Goal: Task Accomplishment & Management: Complete application form

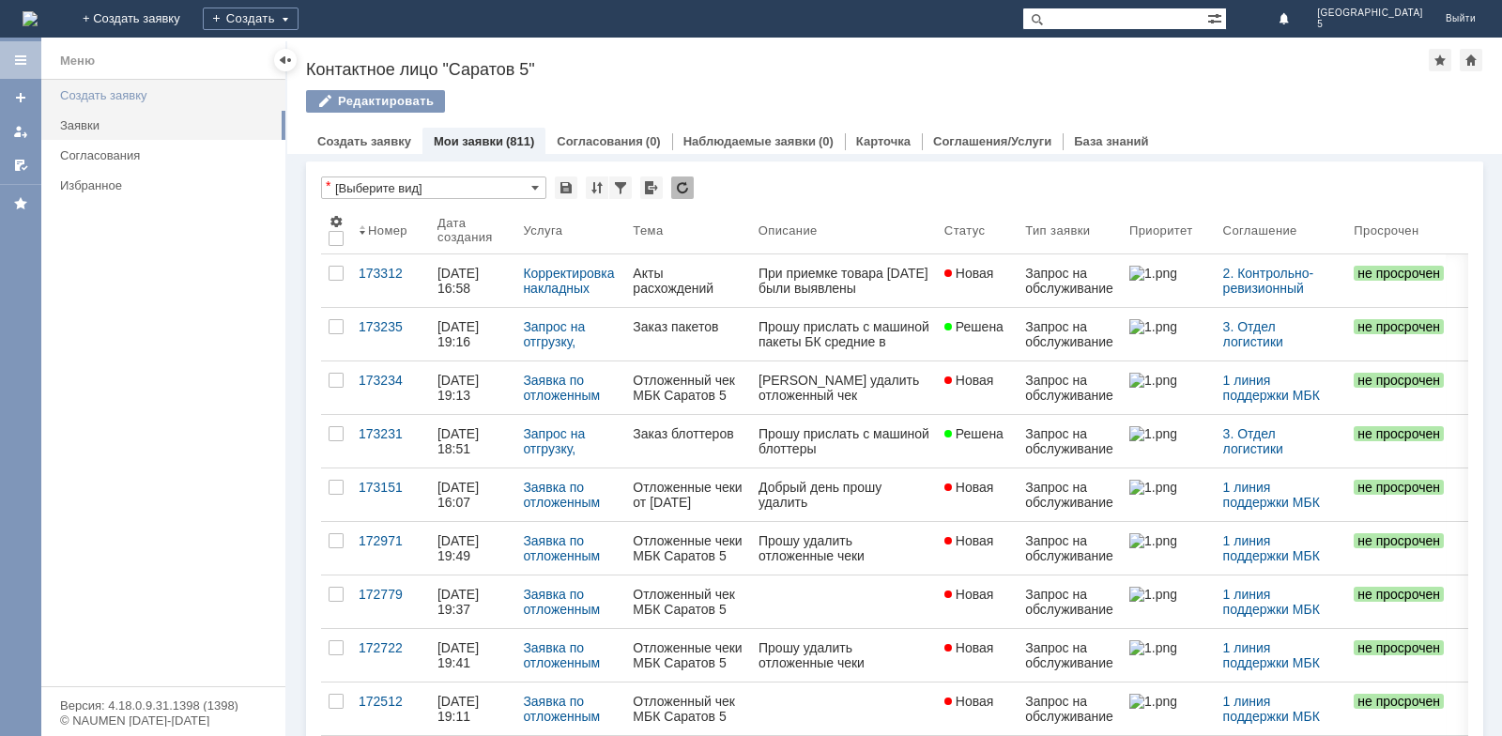
click at [114, 100] on div "Создать заявку" at bounding box center [167, 95] width 214 height 14
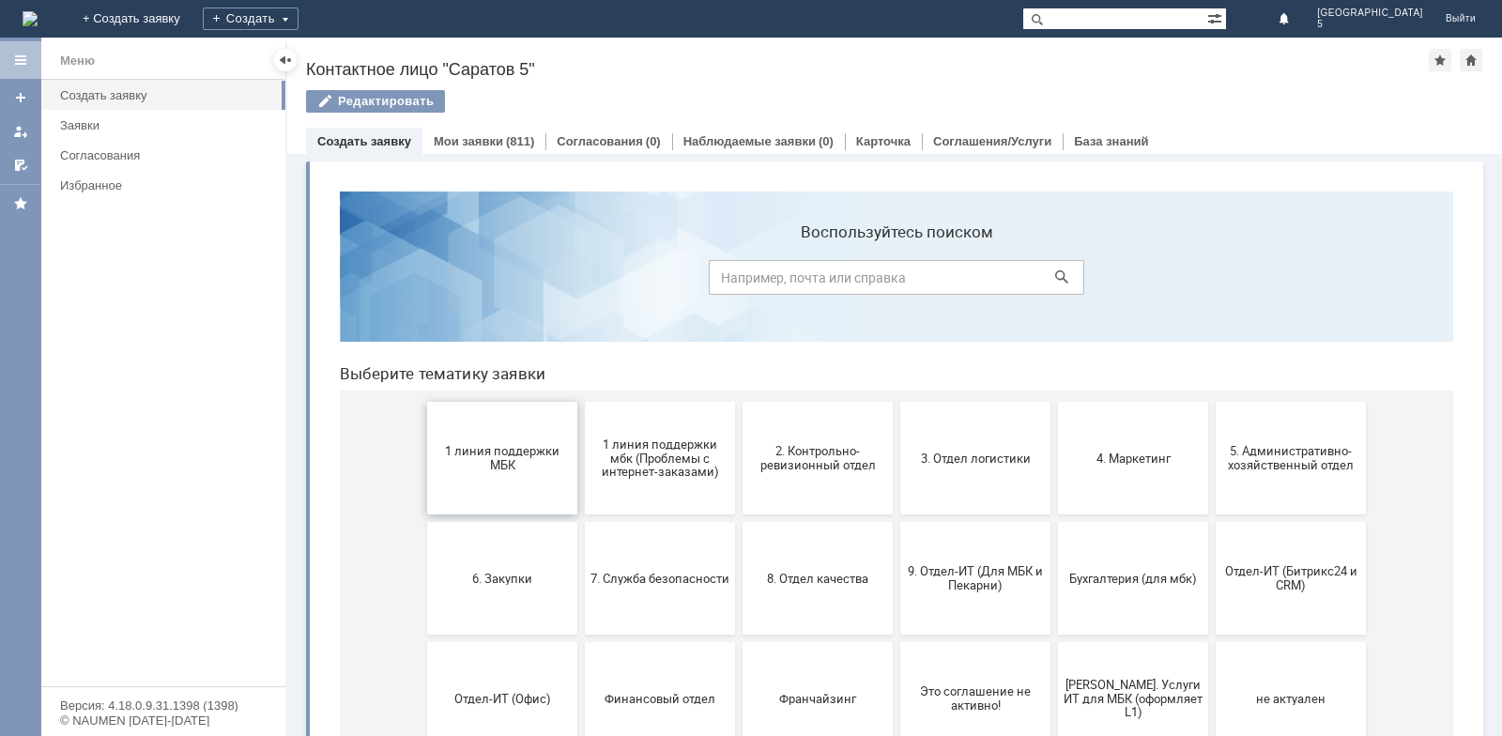
click at [516, 431] on button "1 линия поддержки МБК" at bounding box center [502, 458] width 150 height 113
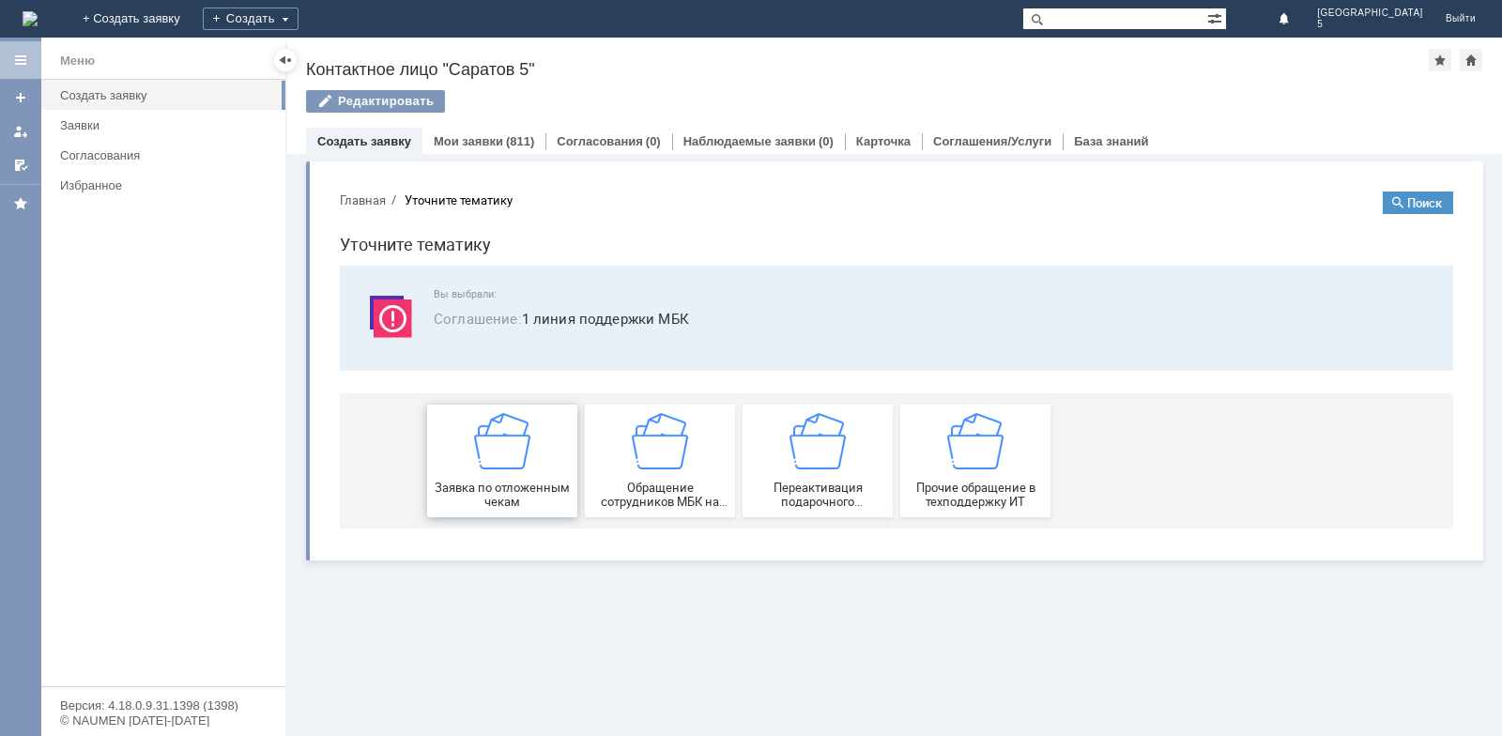
click at [487, 476] on div "Заявка по отложенным чекам" at bounding box center [502, 461] width 139 height 96
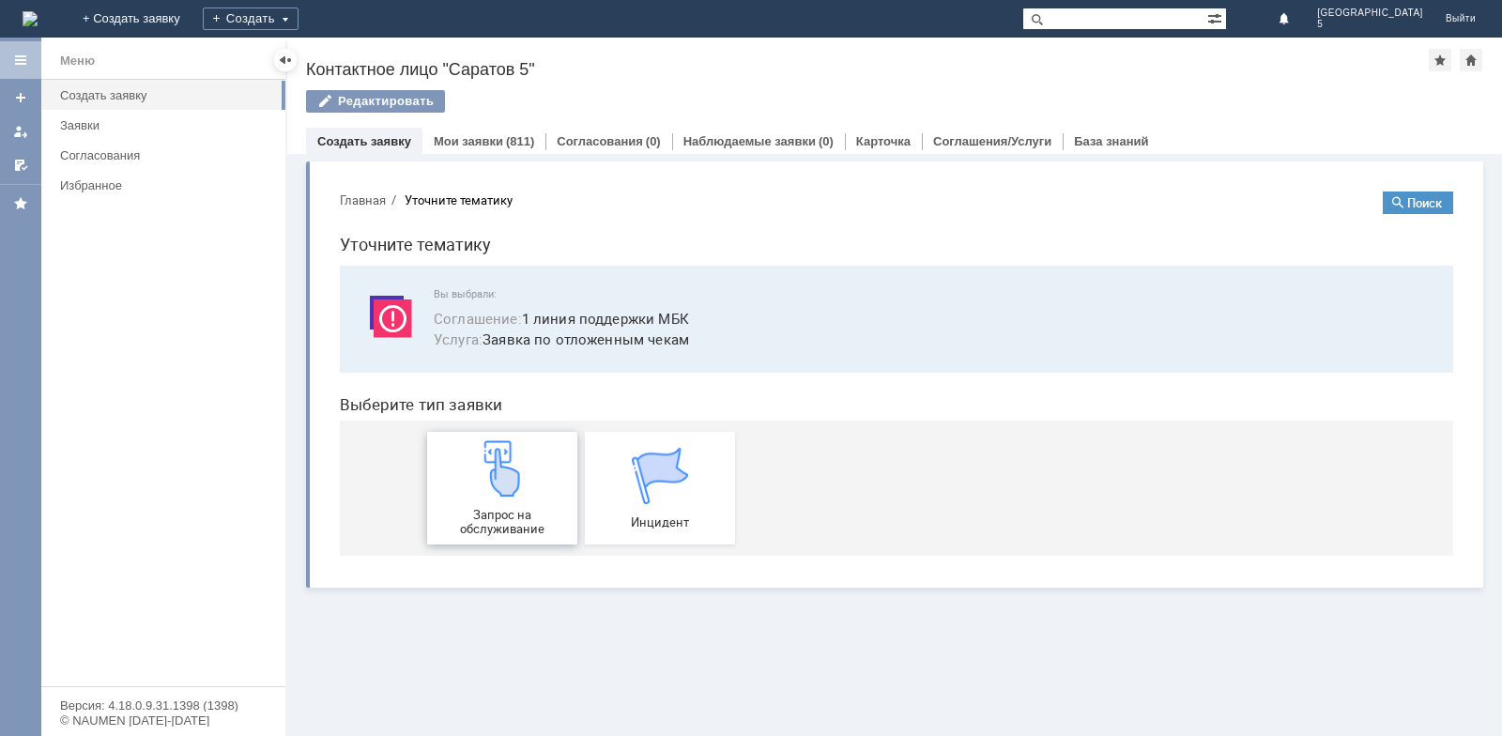
click at [494, 463] on img at bounding box center [502, 468] width 56 height 56
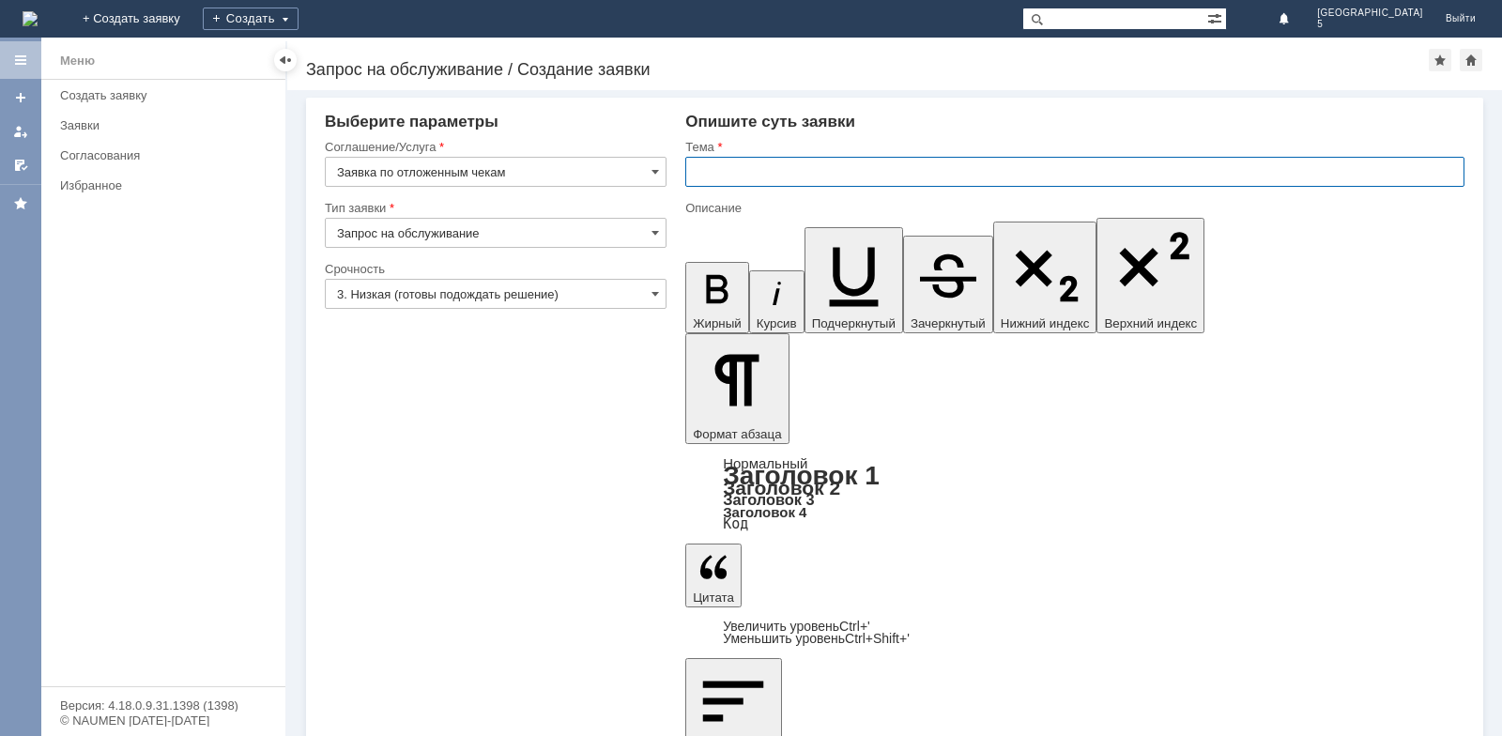
click at [757, 175] on input "text" at bounding box center [1074, 172] width 779 height 30
type input "Отложенный чек МБК Саратов 5"
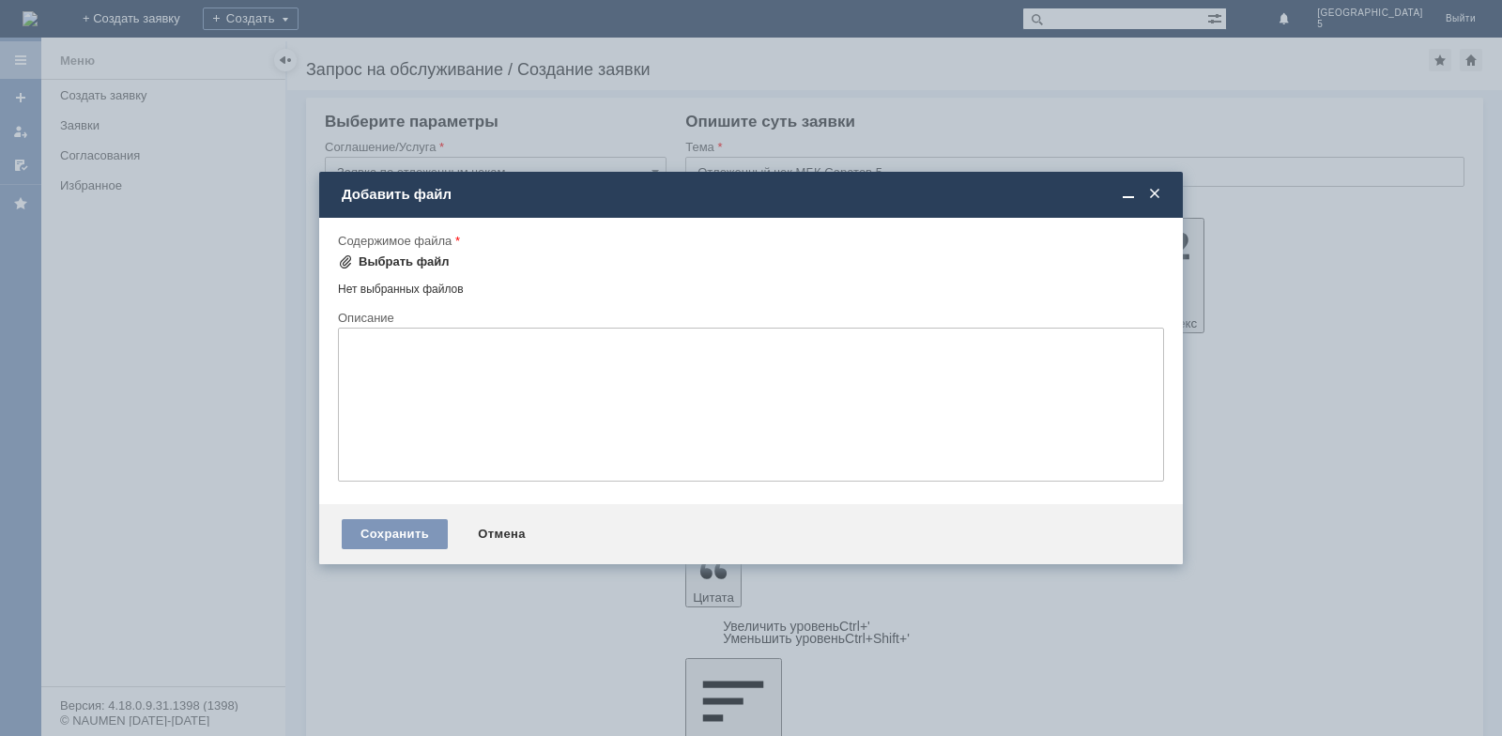
click at [369, 254] on div "Выбрать файл" at bounding box center [394, 262] width 112 height 23
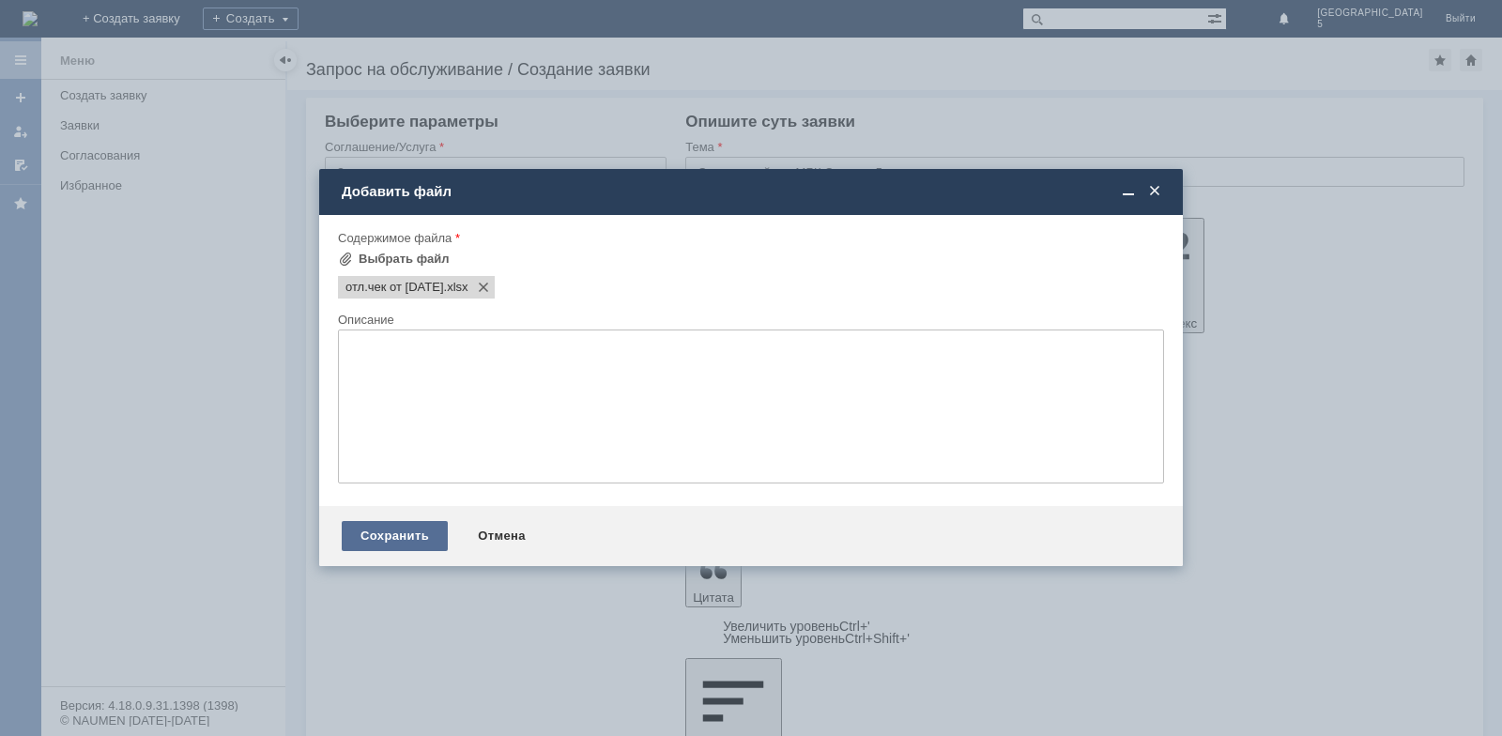
click at [427, 537] on div "Сохранить" at bounding box center [395, 536] width 106 height 30
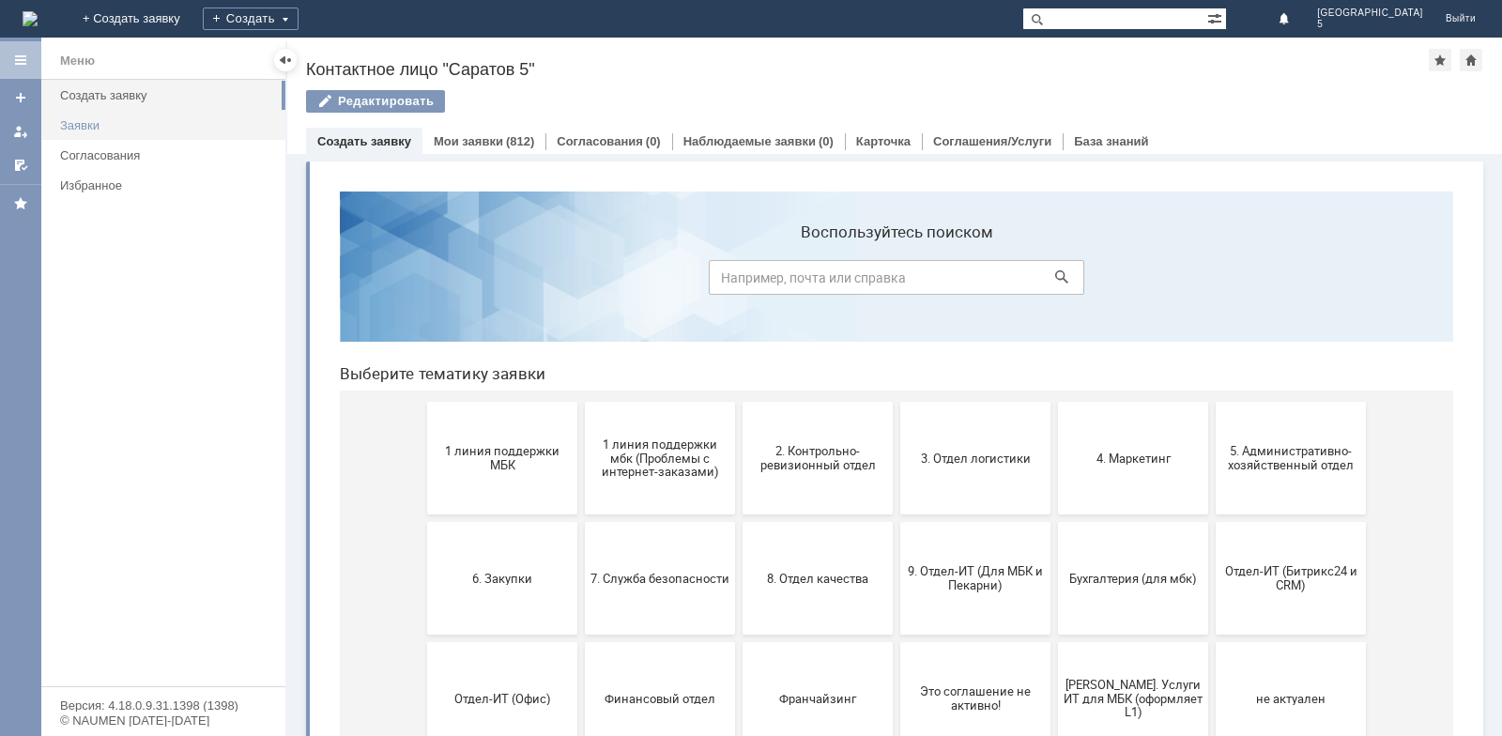
click at [93, 119] on div "Заявки" at bounding box center [167, 125] width 214 height 14
